Goal: Task Accomplishment & Management: Complete application form

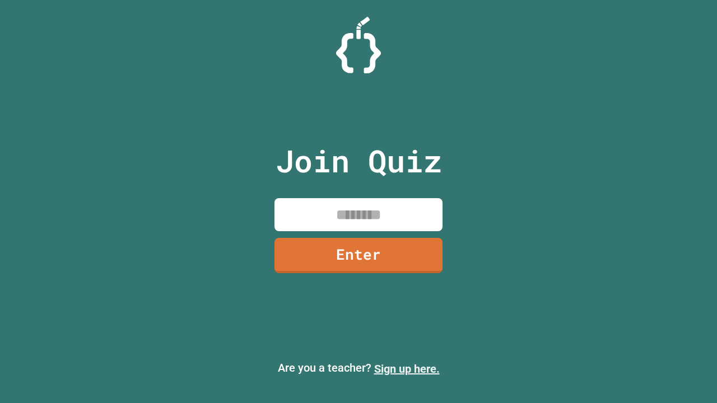
click at [407, 369] on link "Sign up here." at bounding box center [407, 368] width 66 height 13
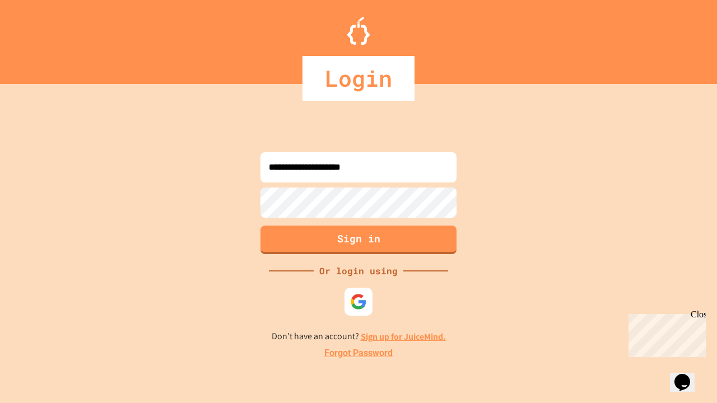
type input "**********"
